Goal: Task Accomplishment & Management: Manage account settings

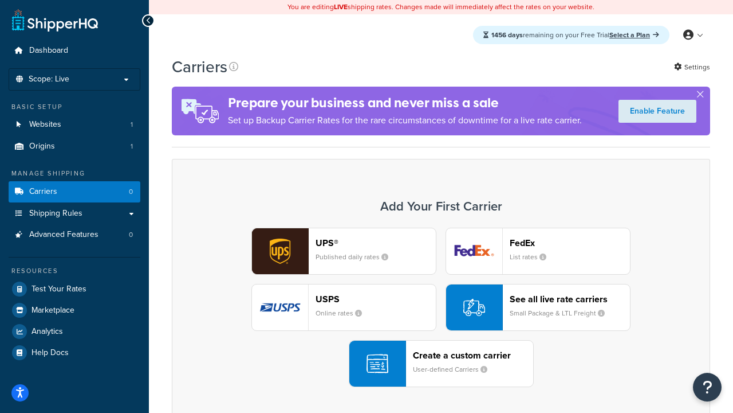
click at [441, 307] on div "UPS® Published daily rates FedEx List rates USPS Online rates See all live rate…" at bounding box center [441, 306] width 515 height 159
click at [570, 242] on header "FedEx" at bounding box center [570, 242] width 120 height 11
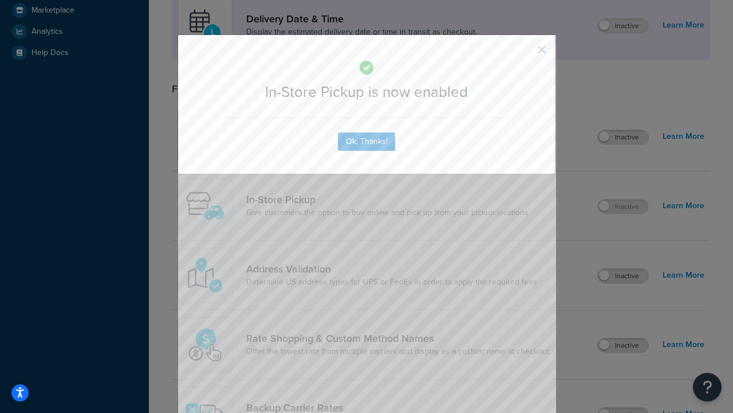
scroll to position [321, 0]
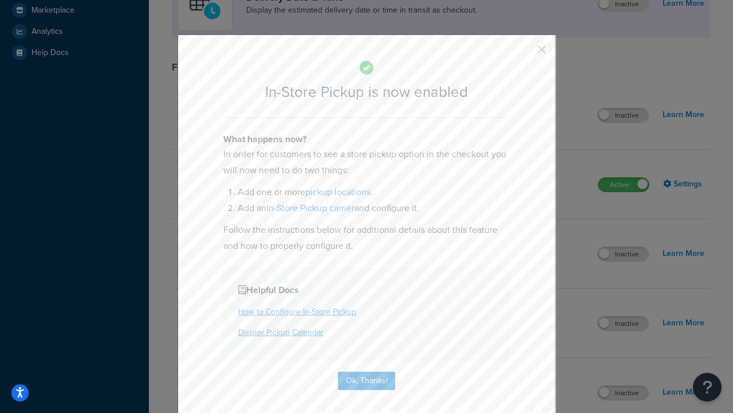
click at [525, 53] on button "button" at bounding box center [525, 53] width 3 height 3
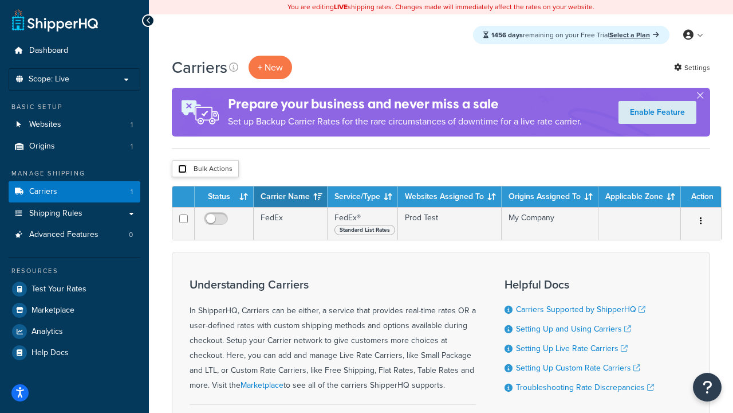
click at [182, 169] on input "checkbox" at bounding box center [182, 168] width 9 height 9
checkbox input "true"
click at [0, 0] on button "Delete" at bounding box center [0, 0] width 0 height 0
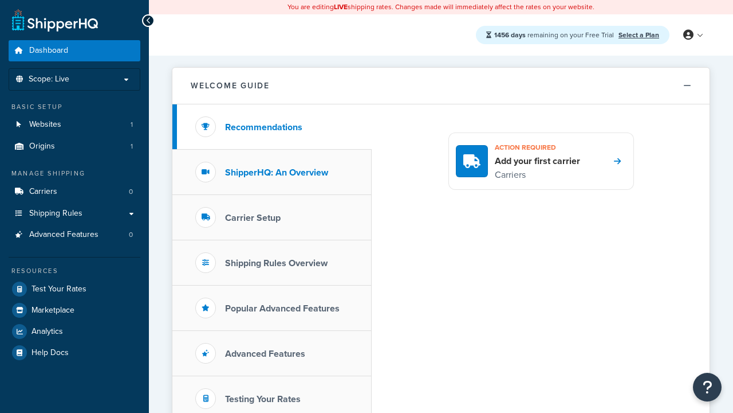
click at [277, 172] on h3 "ShipperHQ: An Overview" at bounding box center [276, 172] width 103 height 10
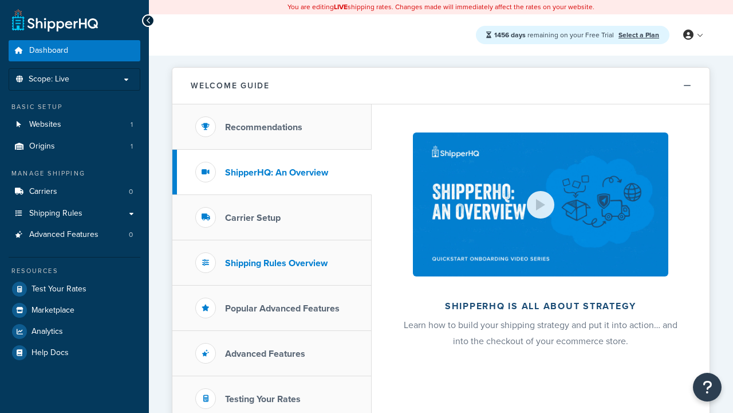
click at [253, 217] on h3 "Carrier Setup" at bounding box center [253, 218] width 56 height 10
click at [276, 262] on h3 "Shipping Rules Overview" at bounding box center [276, 263] width 103 height 10
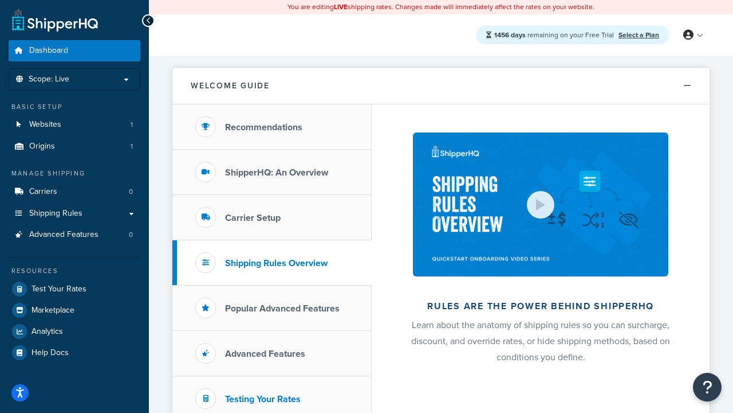
click at [282, 308] on h3 "Popular Advanced Features" at bounding box center [282, 308] width 115 height 10
click at [263, 398] on h3 "Testing Your Rates" at bounding box center [263, 399] width 76 height 10
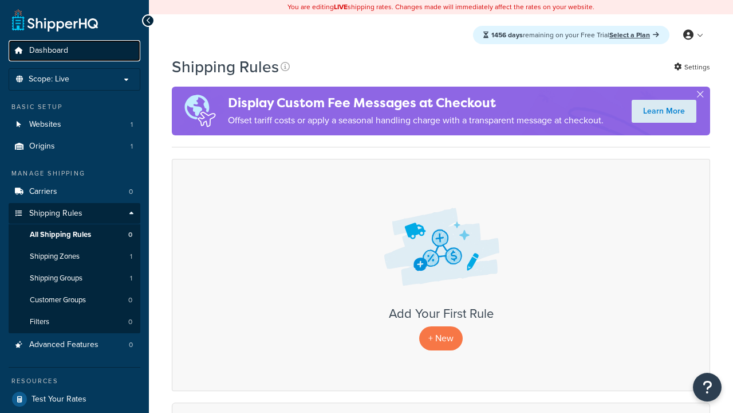
click at [49, 50] on span "Dashboard" at bounding box center [48, 51] width 39 height 10
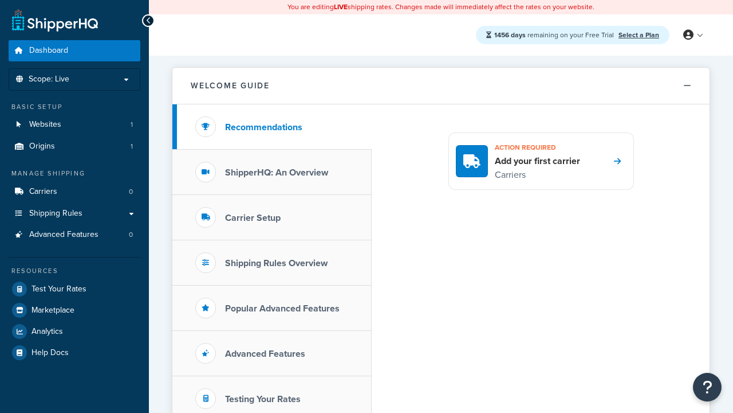
scroll to position [249, 0]
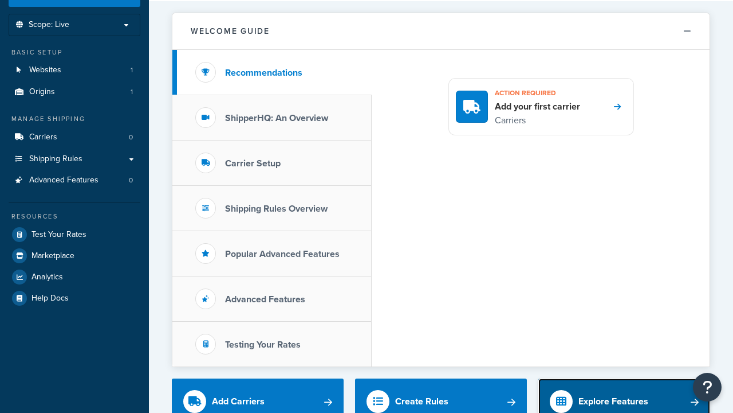
click at [614, 393] on div "Explore Features" at bounding box center [614, 401] width 70 height 16
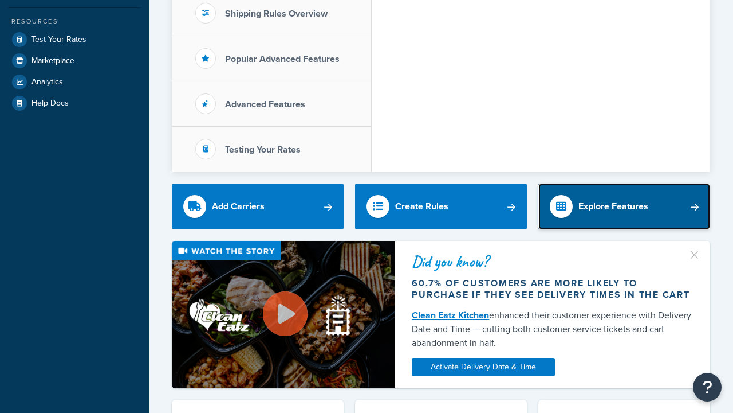
scroll to position [0, 0]
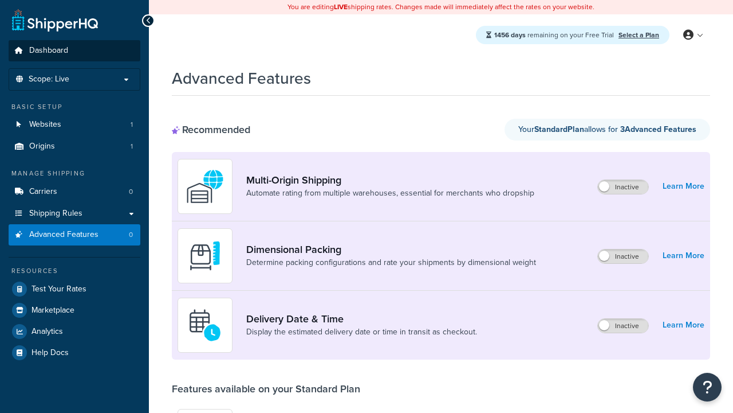
click at [49, 50] on span "Dashboard" at bounding box center [48, 51] width 39 height 10
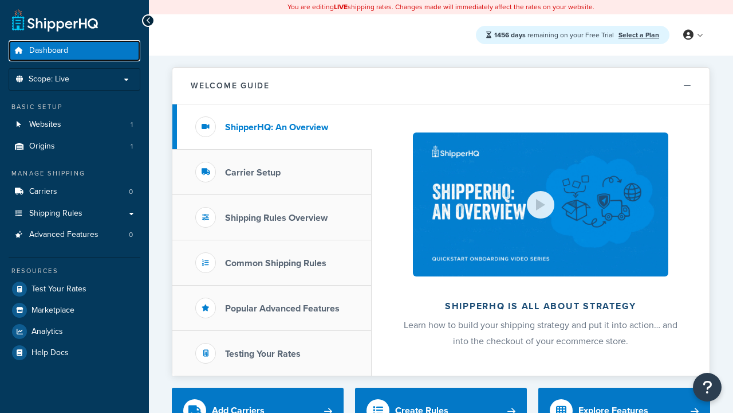
click at [49, 50] on span "Dashboard" at bounding box center [48, 51] width 39 height 10
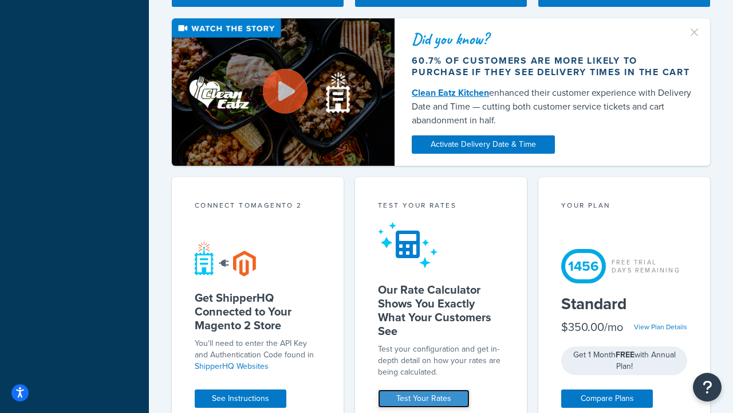
click at [424, 398] on link "Test Your Rates" at bounding box center [424, 398] width 92 height 18
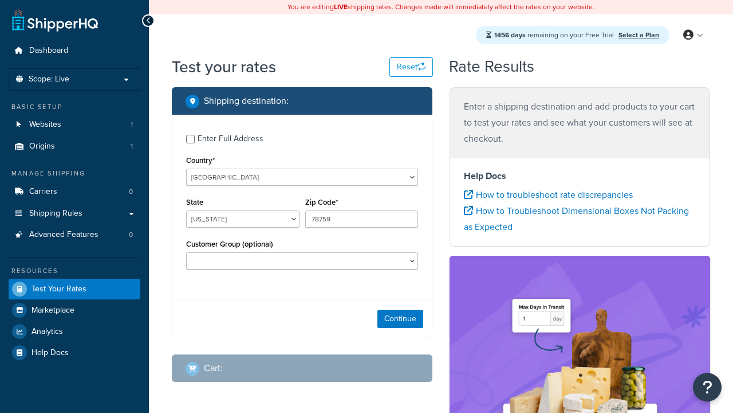
select select "[GEOGRAPHIC_DATA]"
click at [49, 50] on span "Dashboard" at bounding box center [48, 51] width 39 height 10
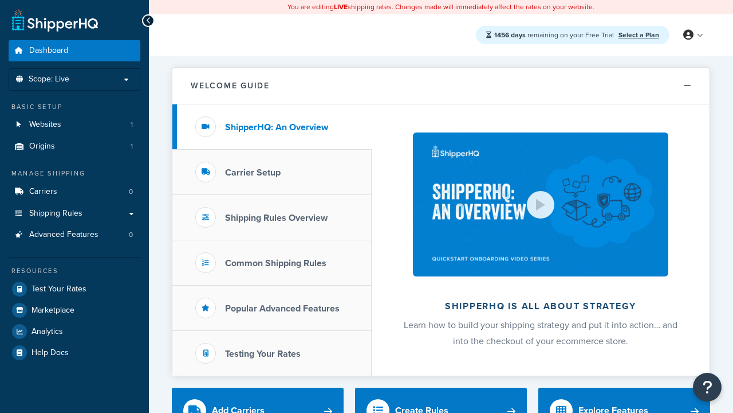
scroll to position [113, 0]
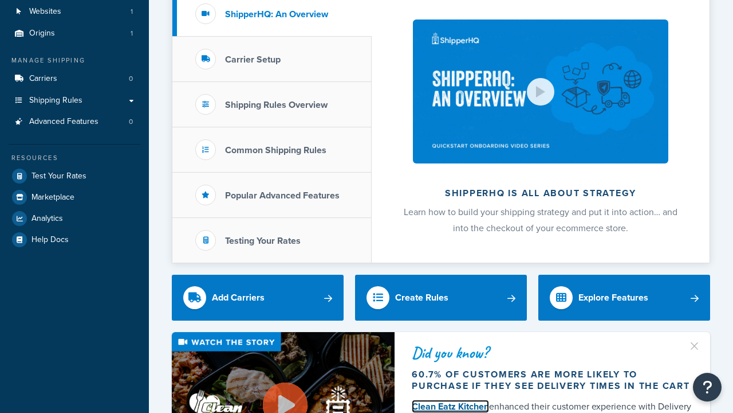
click at [450, 406] on link "Clean Eatz Kitchen" at bounding box center [450, 405] width 77 height 13
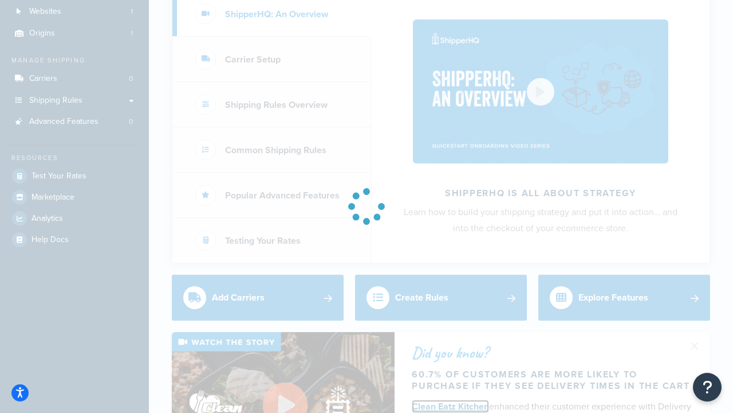
scroll to position [0, 0]
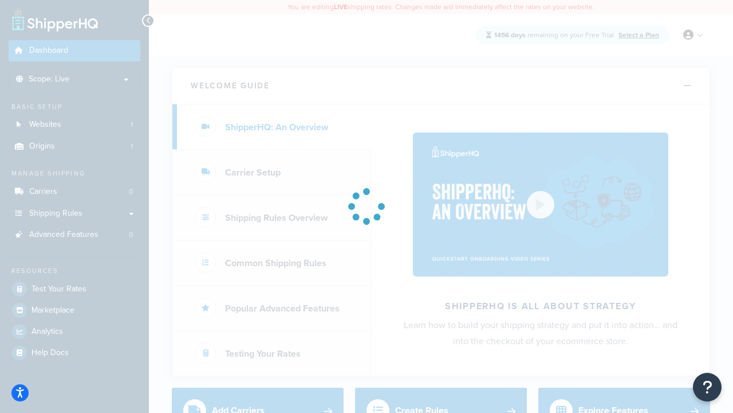
click at [49, 46] on span "Dashboard" at bounding box center [48, 51] width 39 height 10
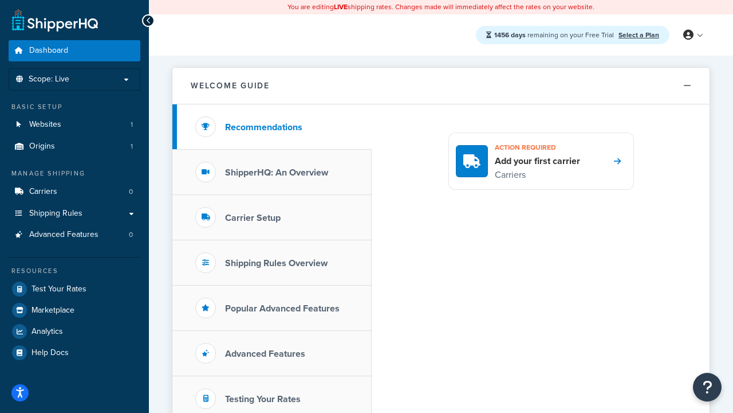
scroll to position [941, 0]
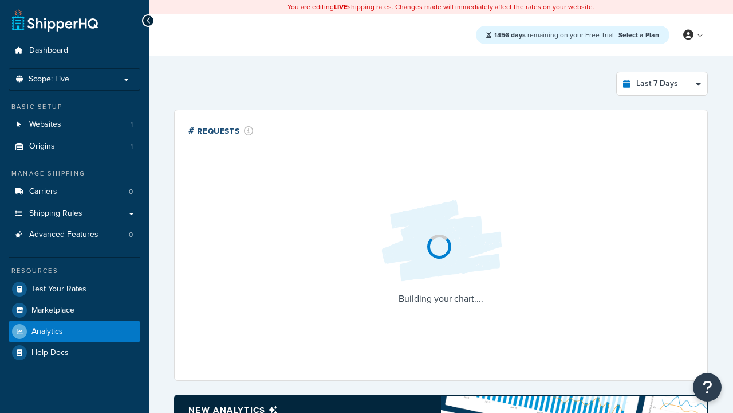
select select "last_7_days"
